Goal: Task Accomplishment & Management: Manage account settings

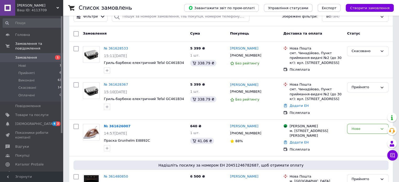
scroll to position [52, 0]
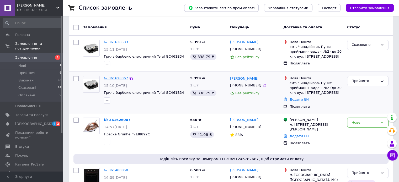
click at [116, 76] on link "№ 361628367" at bounding box center [116, 78] width 24 height 4
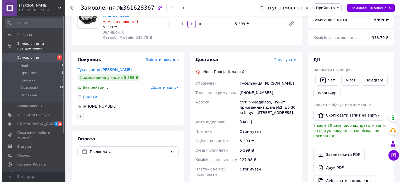
scroll to position [52, 0]
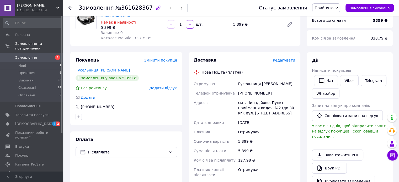
click at [283, 60] on span "Редагувати" at bounding box center [283, 60] width 22 height 4
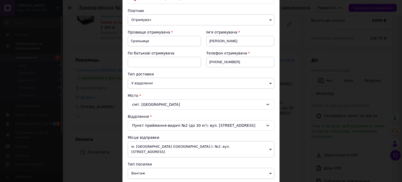
click at [272, 84] on span "У відділенні" at bounding box center [201, 83] width 147 height 11
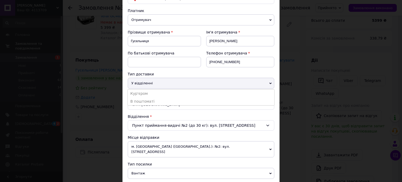
click at [272, 84] on span "У відділенні" at bounding box center [201, 83] width 147 height 11
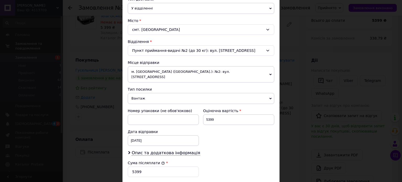
scroll to position [131, 0]
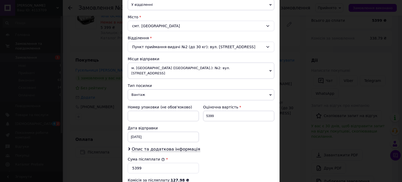
click at [271, 70] on icon at bounding box center [271, 71] width 2 height 2
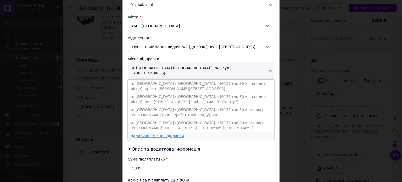
click at [164, 134] on link "Додати ще місце відправки" at bounding box center [157, 136] width 54 height 4
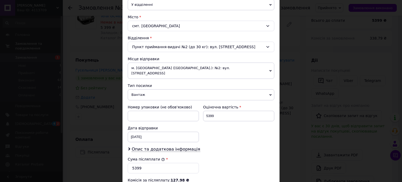
click at [327, 56] on div "× Редагування доставки Спосіб доставки Нова Пошта (платна) Платник Отримувач Ві…" at bounding box center [201, 91] width 402 height 182
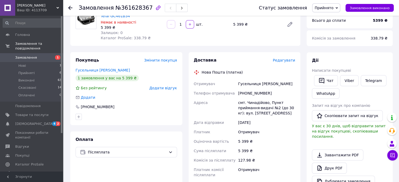
click at [286, 61] on span "Редагувати" at bounding box center [283, 60] width 22 height 4
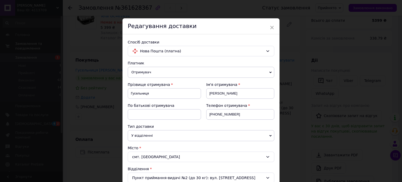
scroll to position [79, 0]
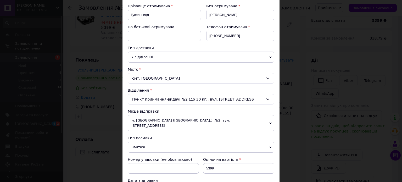
click at [268, 118] on span "м. [GEOGRAPHIC_DATA] ([GEOGRAPHIC_DATA].): №2: вул. [STREET_ADDRESS]" at bounding box center [201, 123] width 147 height 16
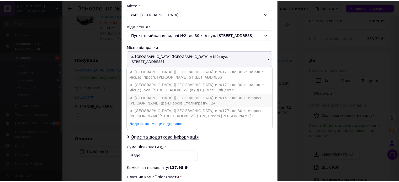
scroll to position [131, 0]
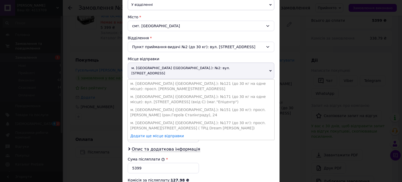
click at [295, 98] on div "× Редагування доставки Спосіб доставки Нова Пошта (платна) Платник Отримувач Ві…" at bounding box center [201, 91] width 402 height 182
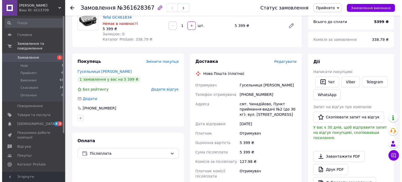
scroll to position [52, 0]
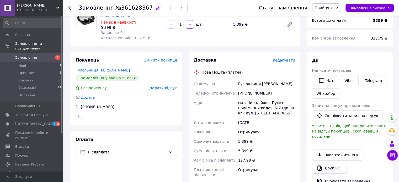
click at [282, 62] on span "Редагувати" at bounding box center [283, 60] width 22 height 4
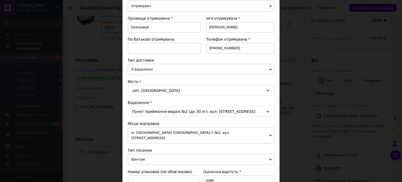
scroll to position [79, 0]
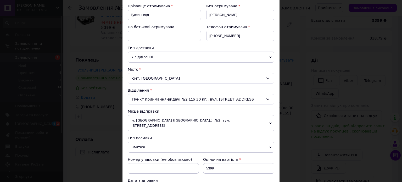
click at [270, 122] on icon at bounding box center [271, 123] width 2 height 2
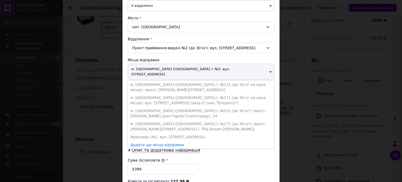
scroll to position [131, 0]
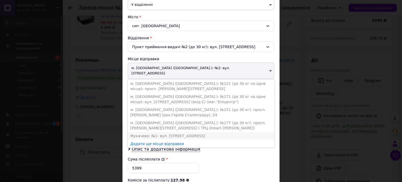
click at [170, 132] on li "Мукачево: №1: вул. Кооперативна, 4" at bounding box center [201, 136] width 147 height 8
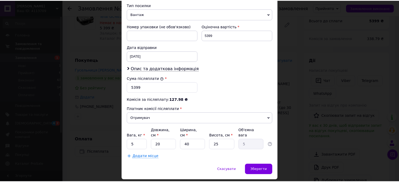
scroll to position [210, 0]
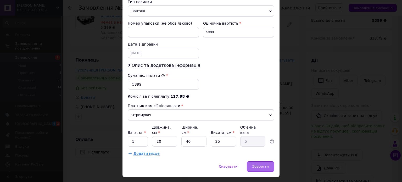
click at [263, 165] on span "Зберегти" at bounding box center [261, 167] width 17 height 4
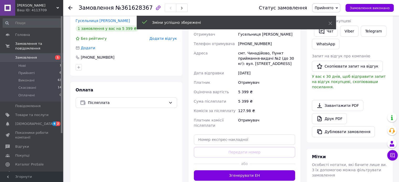
scroll to position [157, 0]
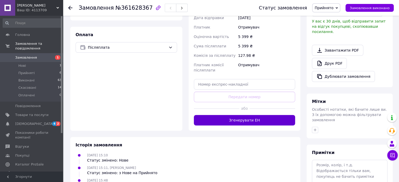
click at [246, 119] on button "Згенерувати ЕН" at bounding box center [244, 120] width 101 height 10
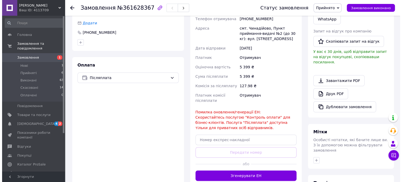
scroll to position [79, 0]
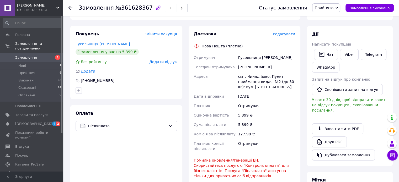
click at [283, 35] on span "Редагувати" at bounding box center [283, 34] width 22 height 4
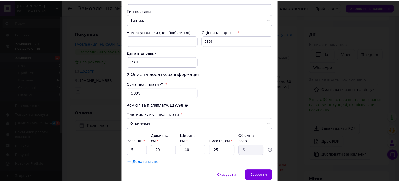
scroll to position [210, 0]
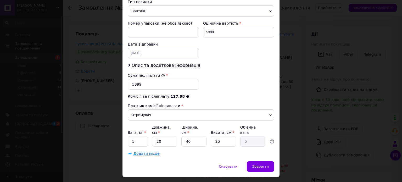
click at [336, 80] on div "× Редагування доставки Спосіб доставки Нова Пошта (платна) Платник Отримувач Ві…" at bounding box center [201, 91] width 402 height 182
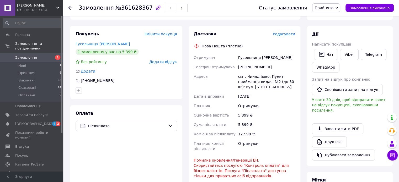
scroll to position [131, 0]
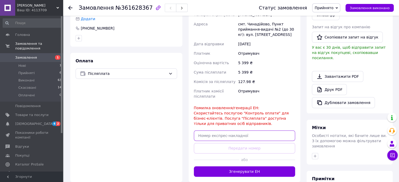
click at [216, 138] on input "text" at bounding box center [244, 135] width 101 height 10
paste input "20451247290684"
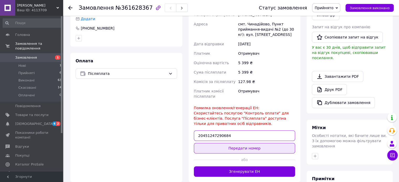
type input "20451247290684"
click at [246, 148] on button "Передати номер" at bounding box center [244, 148] width 101 height 10
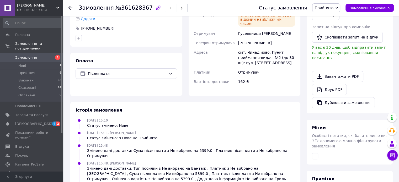
click at [33, 55] on span "Замовлення" at bounding box center [26, 57] width 22 height 5
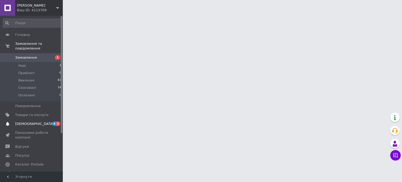
click at [33, 122] on span "[DEMOGRAPHIC_DATA]" at bounding box center [34, 124] width 39 height 5
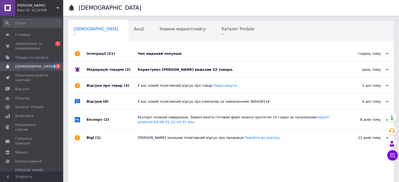
click at [146, 54] on div "Чек виданий покупцю" at bounding box center [237, 53] width 198 height 5
click at [181, 68] on div "Користувач Ганна Орел видалив 52 товара." at bounding box center [237, 69] width 198 height 5
click at [383, 72] on div "день тому" at bounding box center [362, 69] width 52 height 5
click at [386, 70] on use at bounding box center [386, 70] width 3 height 2
click at [388, 70] on use at bounding box center [386, 70] width 3 height 2
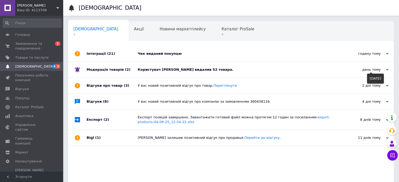
drag, startPoint x: 369, startPoint y: 73, endPoint x: 352, endPoint y: 72, distance: 16.8
click at [369, 73] on div "день тому 11.09.2025" at bounding box center [365, 70] width 58 height 16
click at [382, 69] on div "день тому" at bounding box center [362, 69] width 52 height 5
click at [388, 70] on div "день тому 11.09.2025" at bounding box center [365, 70] width 58 height 16
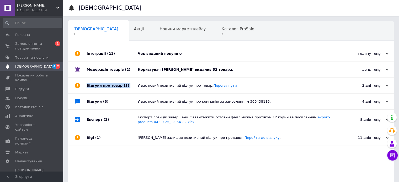
click at [388, 70] on div "день тому 11.09.2025" at bounding box center [365, 70] width 58 height 16
drag, startPoint x: 197, startPoint y: 71, endPoint x: 180, endPoint y: 69, distance: 17.2
click at [197, 71] on div "Користувач Ганна Орел видалив 52 товара." at bounding box center [237, 69] width 198 height 5
click at [221, 30] on span "Каталог ProSale" at bounding box center [237, 29] width 33 height 5
click at [221, 34] on span "4" at bounding box center [237, 34] width 33 height 4
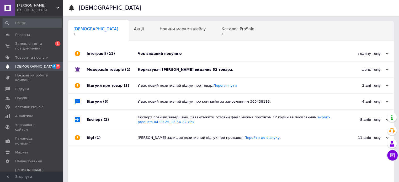
click at [163, 69] on div "Користувач Ганна Орел видалив 52 товара." at bounding box center [237, 69] width 198 height 5
click at [128, 66] on div "Модерація товарів (2)" at bounding box center [111, 70] width 51 height 16
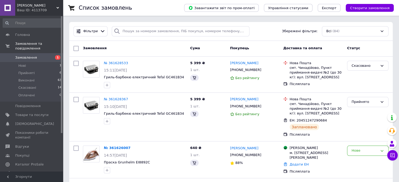
click at [24, 55] on span "Замовлення" at bounding box center [26, 57] width 22 height 5
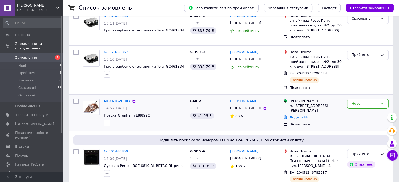
scroll to position [52, 0]
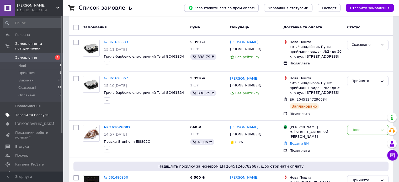
click at [32, 113] on span "Товари та послуги" at bounding box center [31, 115] width 33 height 5
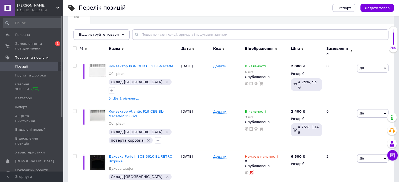
scroll to position [52, 0]
click at [121, 33] on icon at bounding box center [122, 34] width 3 height 3
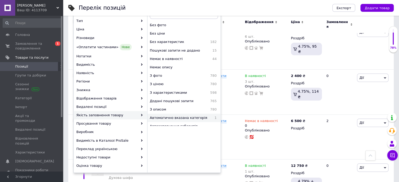
scroll to position [79, 0]
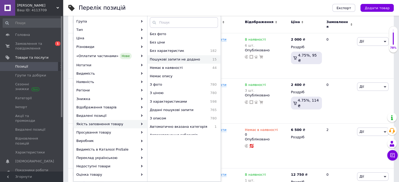
click at [178, 60] on span "Пошукові запити не додано" at bounding box center [179, 59] width 59 height 5
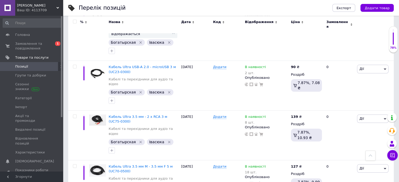
scroll to position [597, 0]
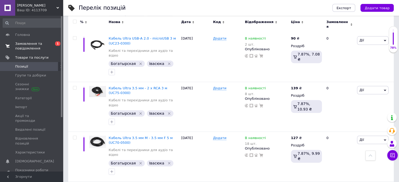
click at [31, 45] on span "Замовлення та повідомлення" at bounding box center [31, 45] width 33 height 9
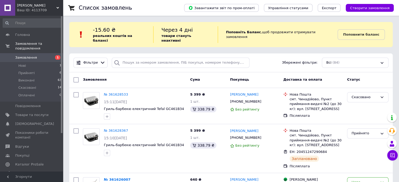
click at [10, 55] on span at bounding box center [7, 57] width 15 height 5
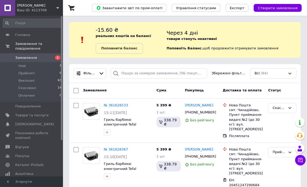
click at [28, 55] on span "Замовлення" at bounding box center [26, 57] width 22 height 5
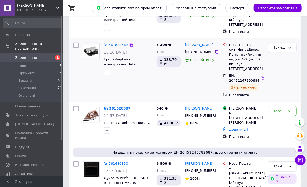
scroll to position [105, 0]
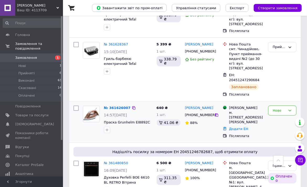
click at [149, 105] on div "№ 361626007" at bounding box center [128, 108] width 50 height 6
click at [119, 106] on link "№ 361626007" at bounding box center [117, 108] width 27 height 4
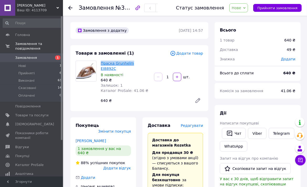
drag, startPoint x: 104, startPoint y: 63, endPoint x: 128, endPoint y: 65, distance: 24.5
click at [128, 65] on div "Праска Grunhelm EI8892С В наявності 640 ₴ Залишок: 1 Каталог ProSale: 41.06 ₴" at bounding box center [125, 76] width 53 height 35
copy link "[PERSON_NAME]"
click at [27, 55] on span "Замовлення" at bounding box center [26, 57] width 22 height 5
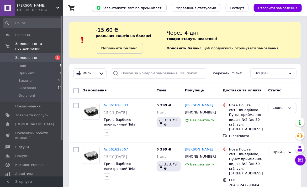
click at [58, 10] on div "Ваш ID: 4113709" at bounding box center [40, 10] width 46 height 5
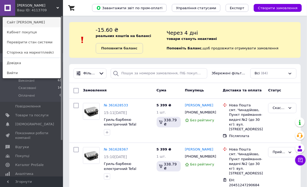
click at [47, 21] on link "Сайт [PERSON_NAME]" at bounding box center [32, 22] width 58 height 10
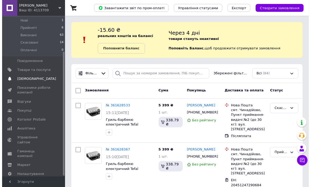
scroll to position [46, 0]
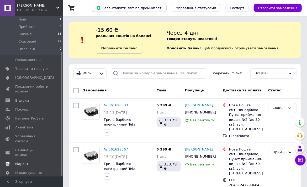
click at [23, 159] on link "Маркет" at bounding box center [32, 163] width 64 height 9
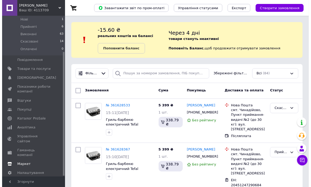
scroll to position [30, 0]
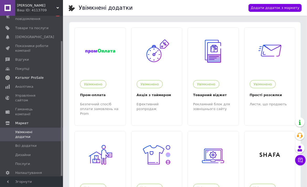
click at [34, 76] on span "Каталог ProSale" at bounding box center [29, 77] width 28 height 5
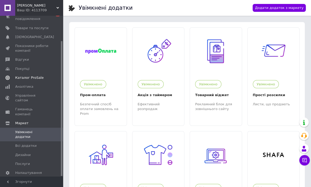
scroll to position [17, 0]
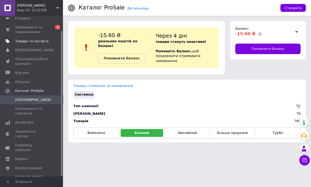
click at [44, 41] on span "Товари та послуги" at bounding box center [31, 41] width 33 height 5
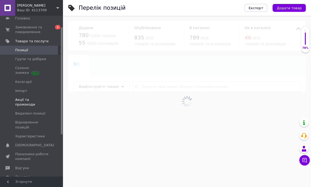
click at [41, 100] on span "Акції та промокоди" at bounding box center [31, 101] width 33 height 9
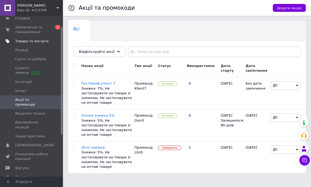
click at [26, 41] on span "Товари та послуги" at bounding box center [31, 41] width 33 height 5
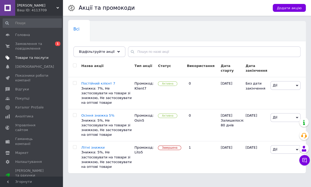
click at [27, 57] on span "Товари та послуги" at bounding box center [31, 57] width 33 height 5
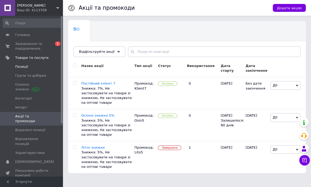
click at [26, 67] on span "Позиції" at bounding box center [21, 66] width 13 height 5
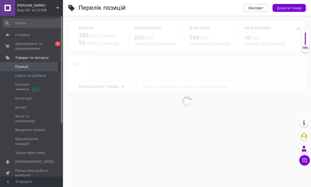
click at [146, 86] on div at bounding box center [187, 101] width 248 height 171
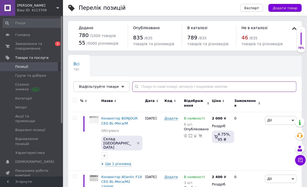
click at [146, 86] on input "text" at bounding box center [214, 86] width 164 height 10
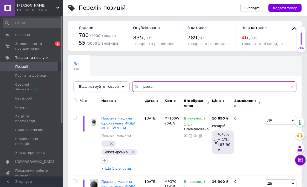
type input "праска"
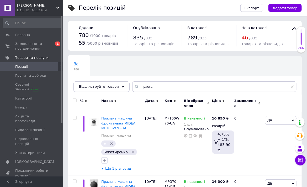
click at [220, 101] on div "Ціна" at bounding box center [221, 100] width 18 height 5
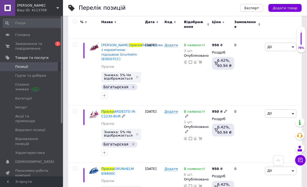
scroll to position [367, 0]
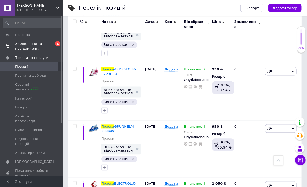
click at [26, 43] on span "Замовлення та повідомлення" at bounding box center [31, 45] width 33 height 9
